Goal: Information Seeking & Learning: Learn about a topic

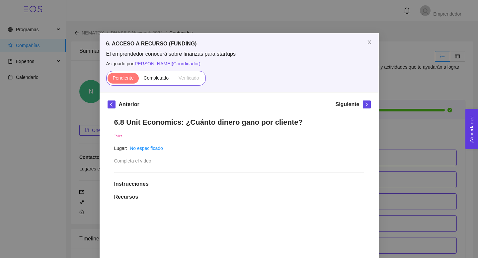
scroll to position [66, 0]
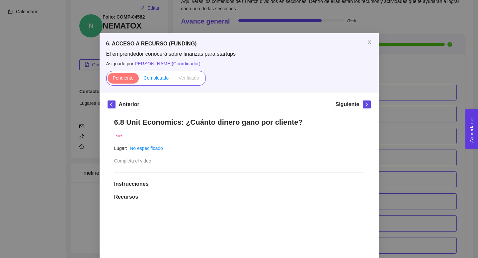
click at [153, 78] on span "Completado" at bounding box center [156, 77] width 25 height 5
click at [139, 80] on input "Completado" at bounding box center [139, 80] width 0 height 0
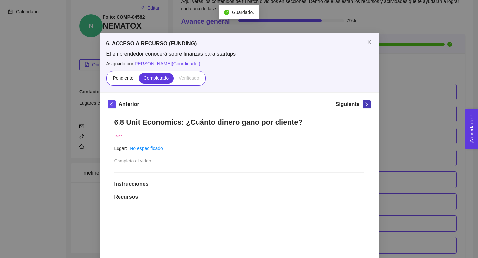
click at [367, 106] on icon "right" at bounding box center [367, 104] width 5 height 5
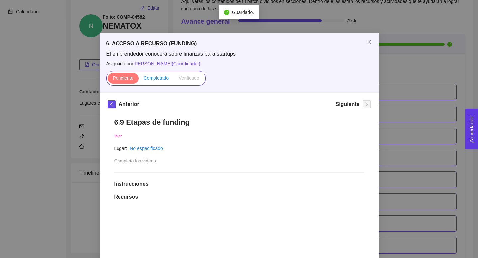
click at [156, 79] on span "Completado" at bounding box center [156, 77] width 25 height 5
click at [139, 80] on input "Completado" at bounding box center [139, 80] width 0 height 0
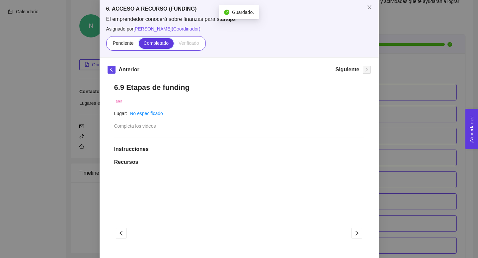
scroll to position [20, 0]
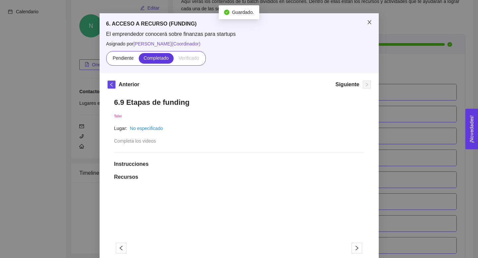
click at [368, 23] on icon "close" at bounding box center [369, 22] width 5 height 5
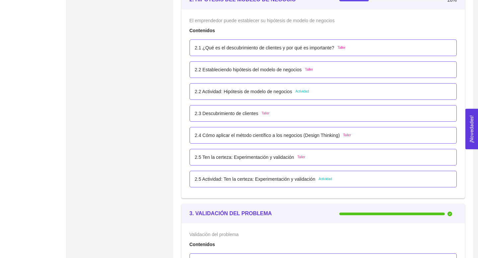
scroll to position [651, 0]
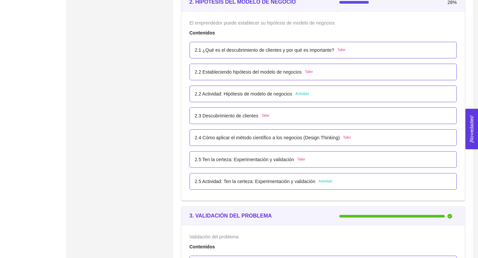
click at [244, 49] on p "2.1 ¿Qué es el descubrimiento de clientes y por qué es importante?" at bounding box center [265, 50] width 140 height 7
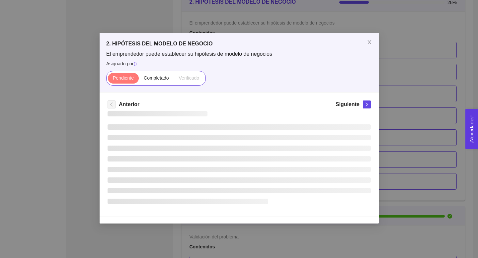
scroll to position [0, 0]
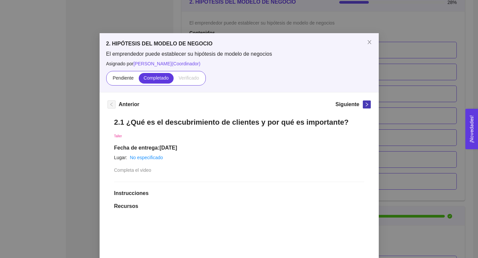
click at [367, 106] on icon "right" at bounding box center [367, 104] width 5 height 5
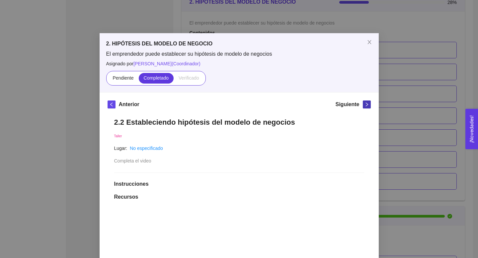
click at [367, 106] on icon "right" at bounding box center [367, 104] width 5 height 5
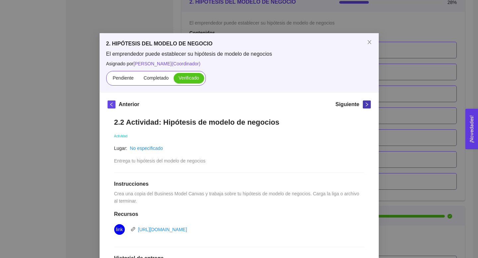
click at [367, 106] on icon "right" at bounding box center [367, 104] width 5 height 5
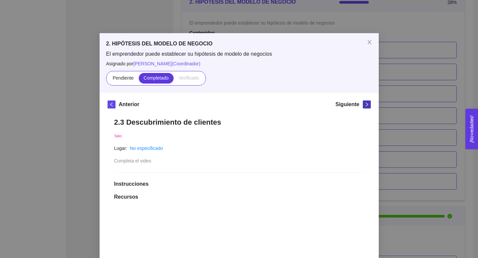
click at [368, 106] on icon "right" at bounding box center [367, 104] width 5 height 5
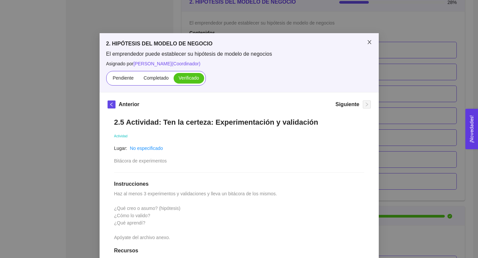
click at [370, 41] on icon "close" at bounding box center [369, 42] width 5 height 5
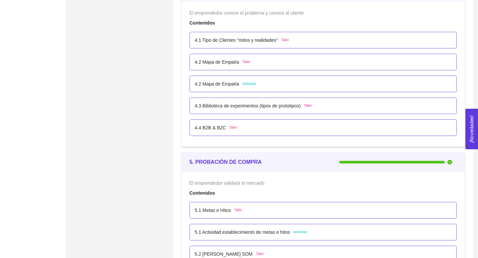
scroll to position [1095, 0]
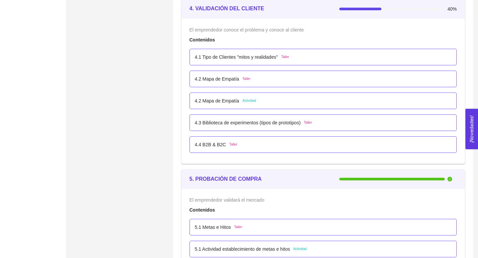
click at [354, 55] on div "4.1 Tipo de Clientes "mitos y realidades" Taller" at bounding box center [323, 56] width 257 height 7
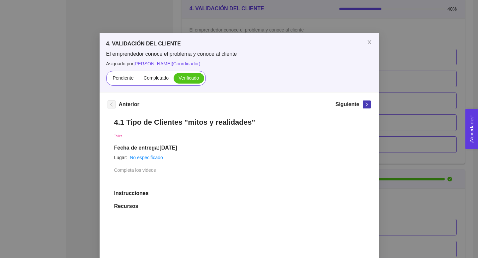
click at [365, 103] on icon "right" at bounding box center [367, 104] width 5 height 5
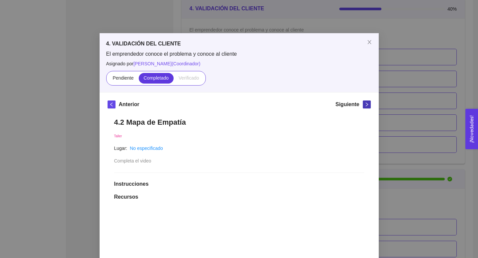
click at [365, 103] on icon "right" at bounding box center [367, 104] width 5 height 5
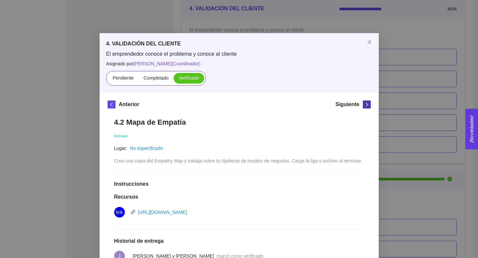
click at [365, 103] on icon "right" at bounding box center [367, 104] width 5 height 5
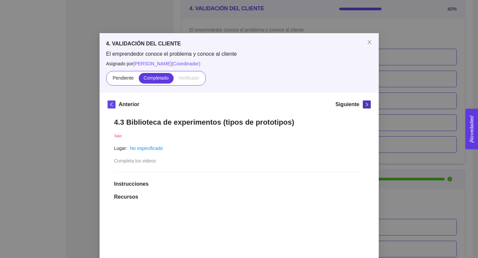
click at [365, 103] on icon "right" at bounding box center [367, 104] width 5 height 5
click at [368, 43] on icon "close" at bounding box center [369, 42] width 5 height 5
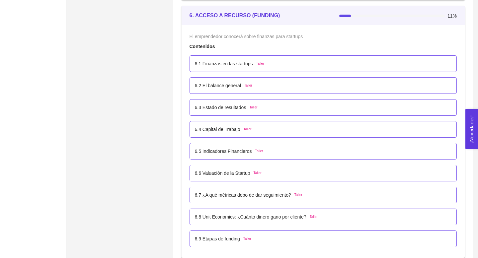
scroll to position [1535, 0]
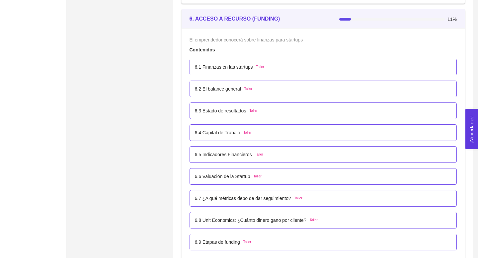
click at [339, 67] on div "6.1 Finanzas en las startups Taller" at bounding box center [323, 66] width 257 height 7
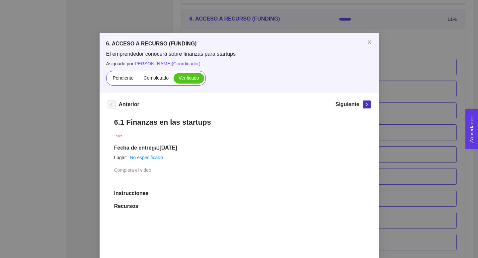
click at [363, 104] on span "right" at bounding box center [366, 104] width 7 height 5
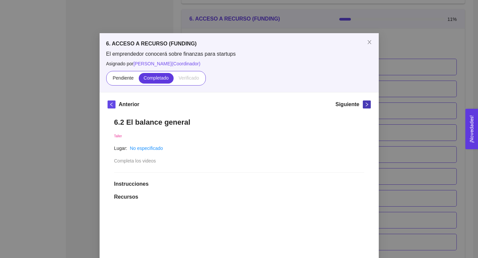
click at [363, 104] on span "right" at bounding box center [366, 104] width 7 height 5
click at [364, 104] on span "right" at bounding box center [366, 104] width 7 height 5
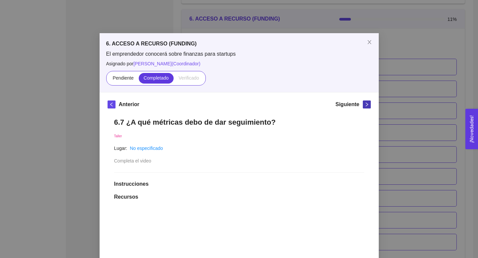
click at [364, 104] on span "right" at bounding box center [366, 104] width 7 height 5
click at [370, 42] on icon "close" at bounding box center [369, 42] width 5 height 5
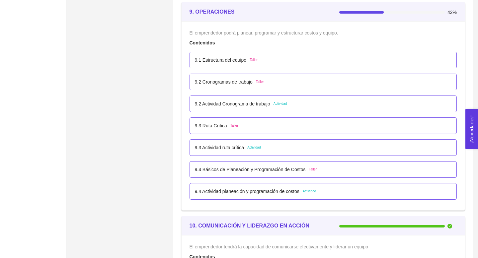
scroll to position [2228, 0]
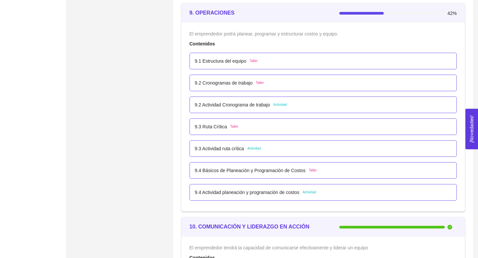
click at [376, 61] on div "9.1 Estructura del equipo Taller" at bounding box center [323, 60] width 257 height 7
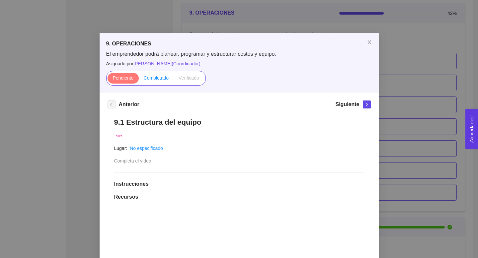
click at [153, 78] on span "Completado" at bounding box center [156, 77] width 25 height 5
click at [139, 80] on input "Completado" at bounding box center [139, 80] width 0 height 0
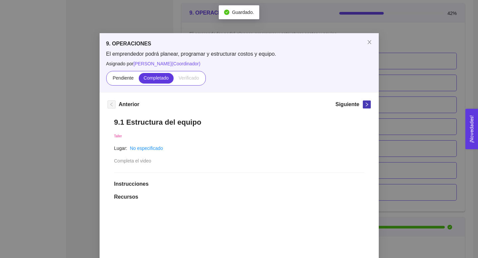
click at [369, 104] on span "right" at bounding box center [366, 104] width 7 height 5
click at [401, 89] on div "9. OPERACIONES El emprendedor podrá planear, programar y estructurar costos y e…" at bounding box center [239, 129] width 478 height 258
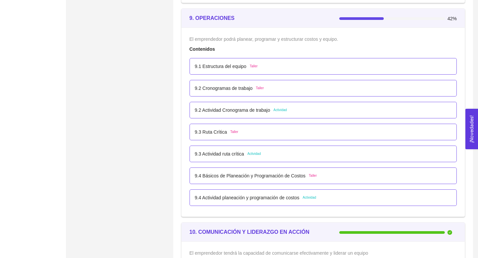
scroll to position [2222, 0]
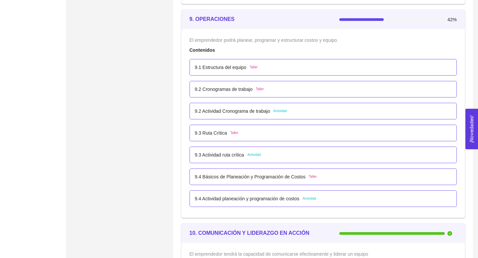
click at [306, 86] on div "9.2 Cronogramas de trabajo Taller" at bounding box center [323, 89] width 257 height 7
